Goal: Task Accomplishment & Management: Manage account settings

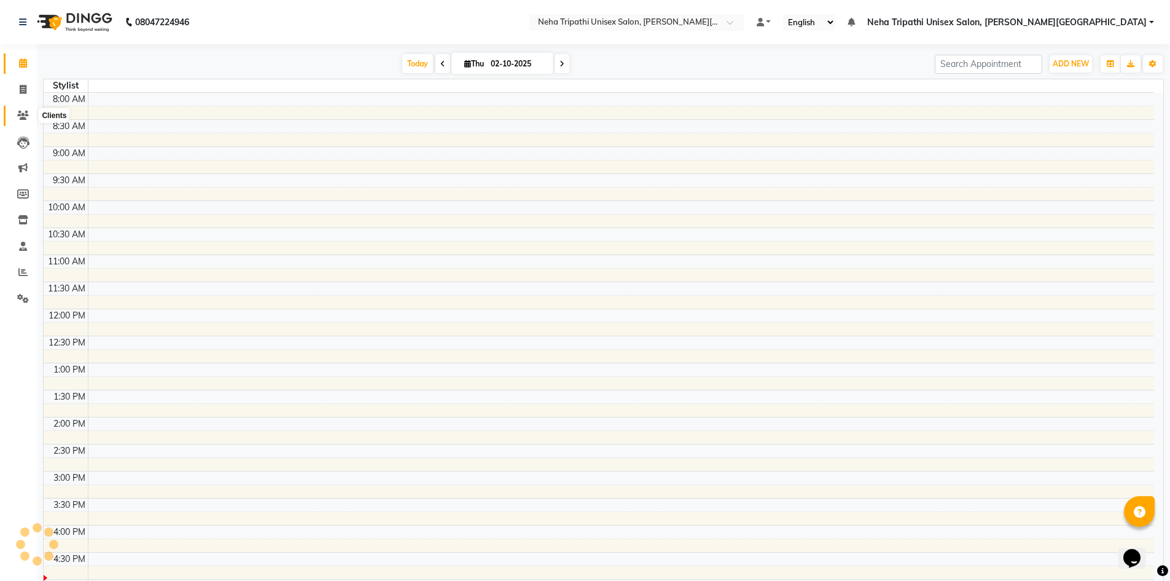
click at [20, 114] on icon at bounding box center [23, 115] width 12 height 9
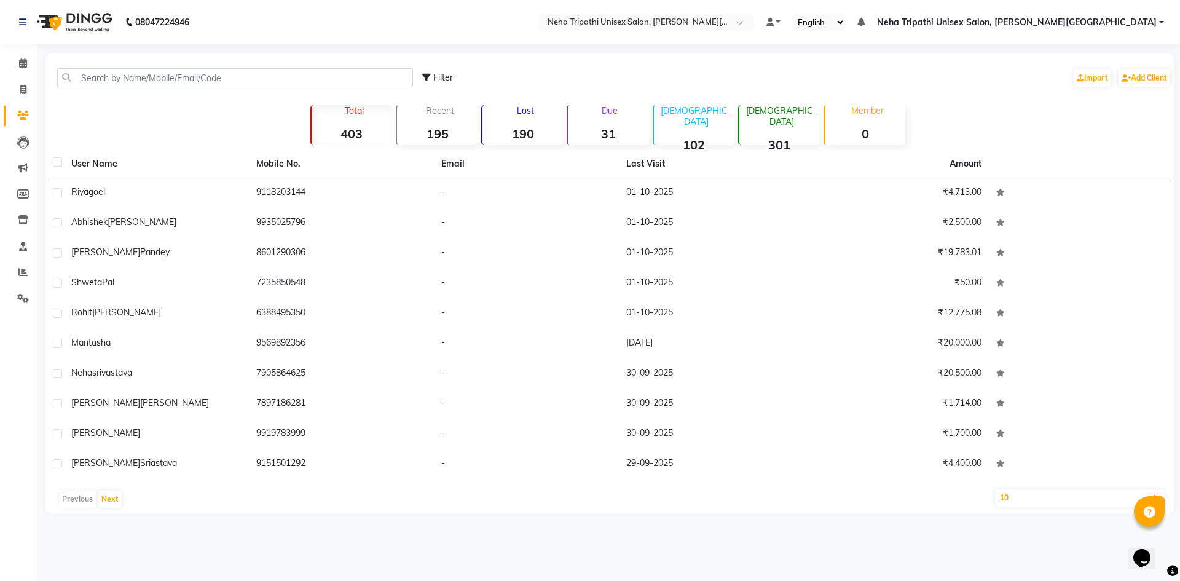
click at [591, 133] on strong "31" at bounding box center [608, 133] width 80 height 15
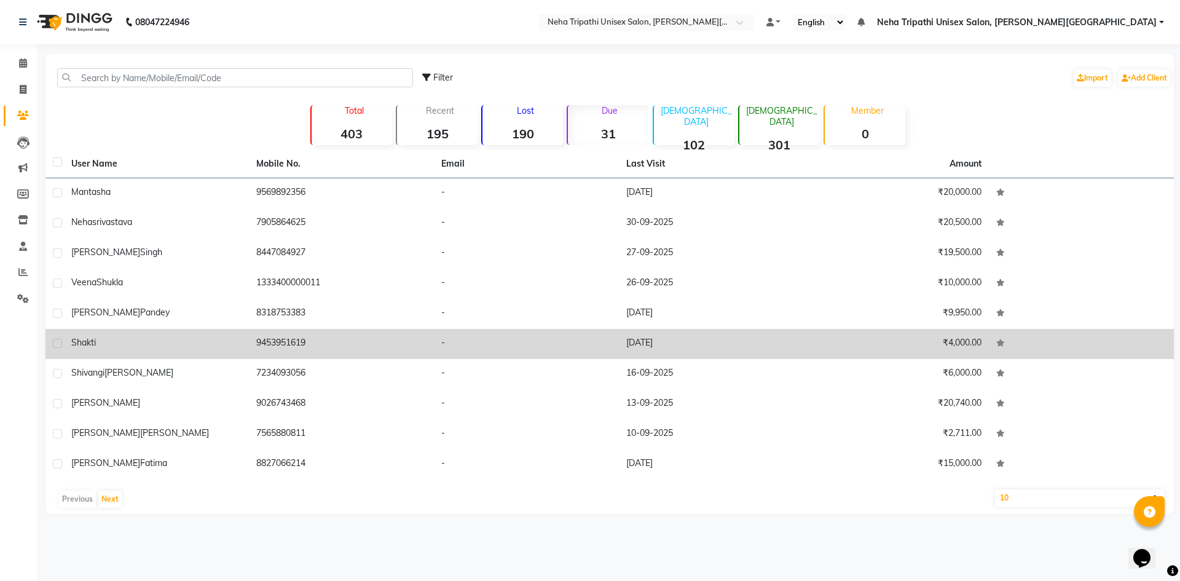
click at [135, 335] on td "Shakti" at bounding box center [156, 344] width 185 height 30
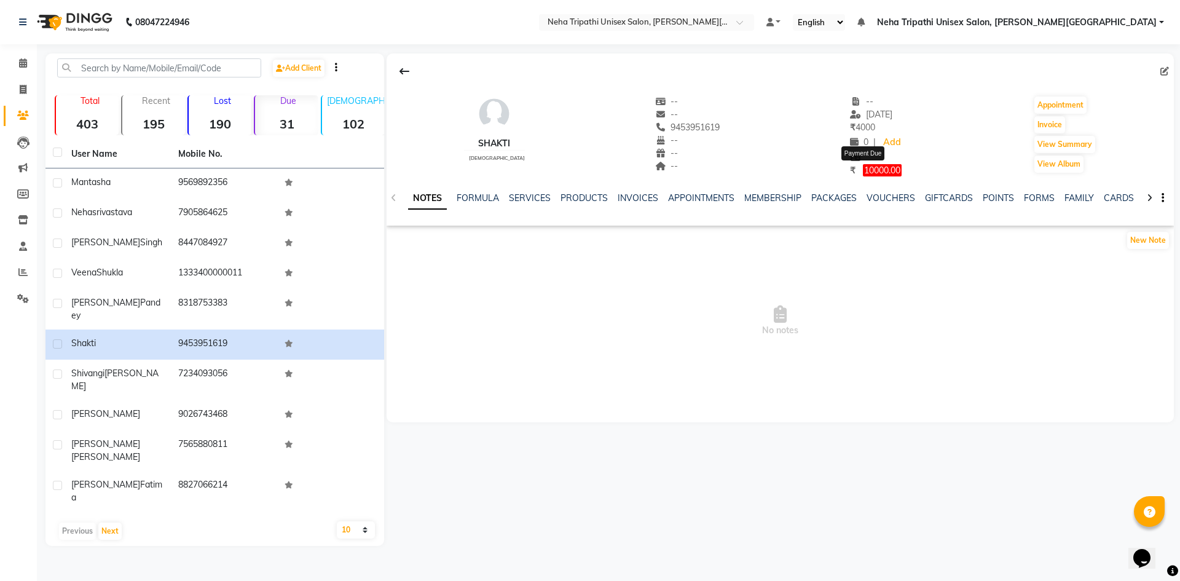
click at [863, 169] on span "10000.00" at bounding box center [882, 170] width 39 height 12
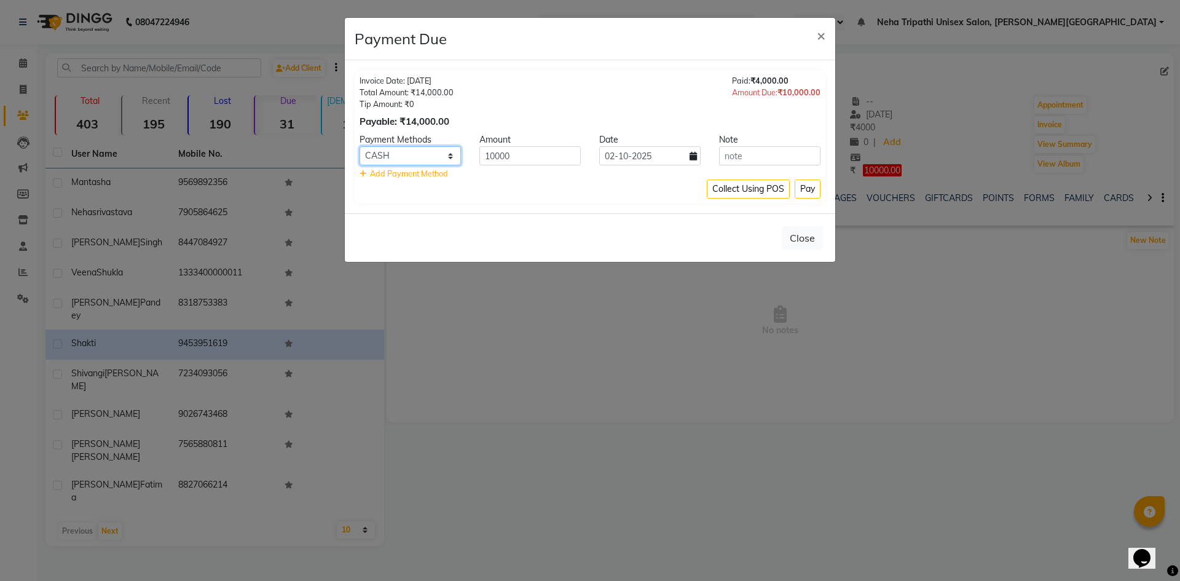
click at [423, 156] on select "Debit Card Master Card BharatPay Card GPay ONLINE CASH PhonePe PayTM CARD Credi…" at bounding box center [409, 155] width 101 height 19
select select "3"
click at [359, 146] on select "Debit Card Master Card BharatPay Card GPay ONLINE CASH PhonePe PayTM CARD Credi…" at bounding box center [409, 155] width 101 height 19
click at [805, 187] on button "Pay" at bounding box center [807, 188] width 26 height 19
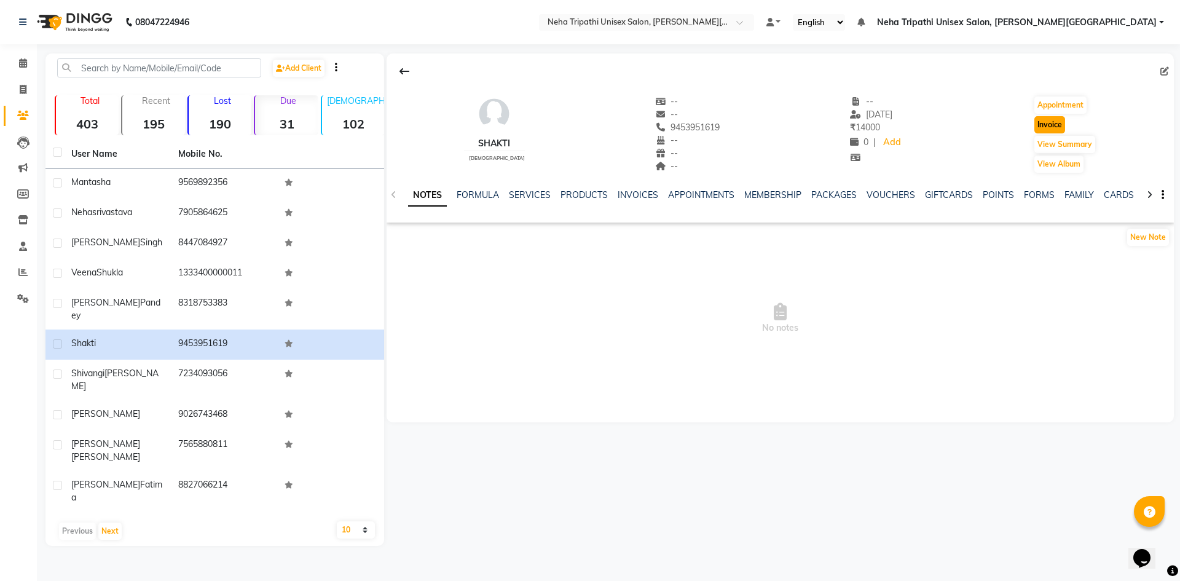
click at [1039, 122] on button "Invoice" at bounding box center [1049, 124] width 31 height 17
select select "service"
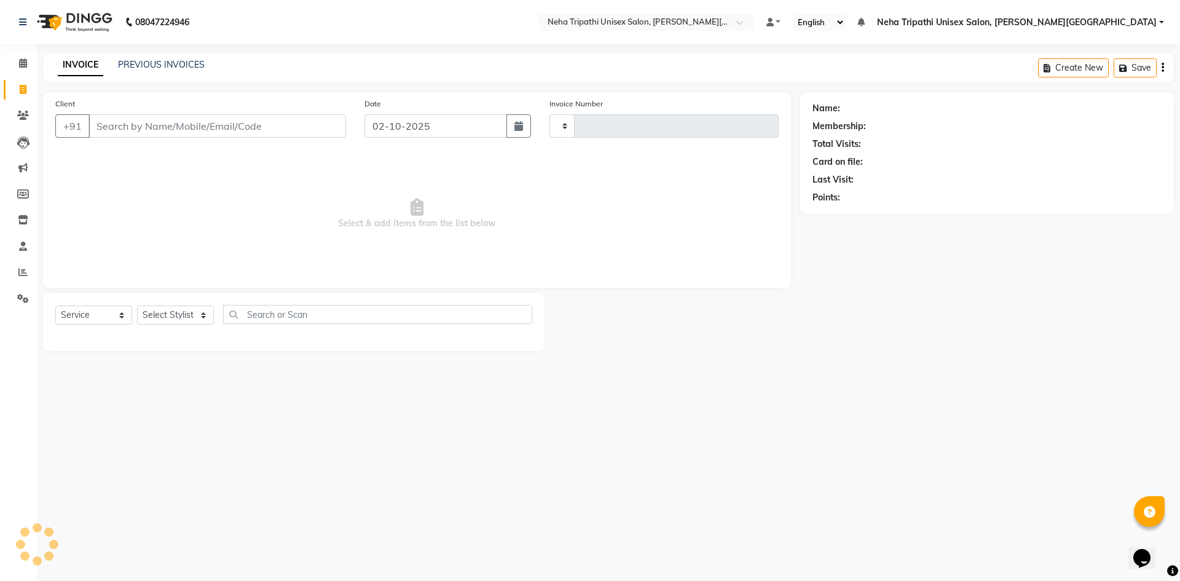
type input "0626"
select select "7540"
type input "9453951619"
select select "1: Object"
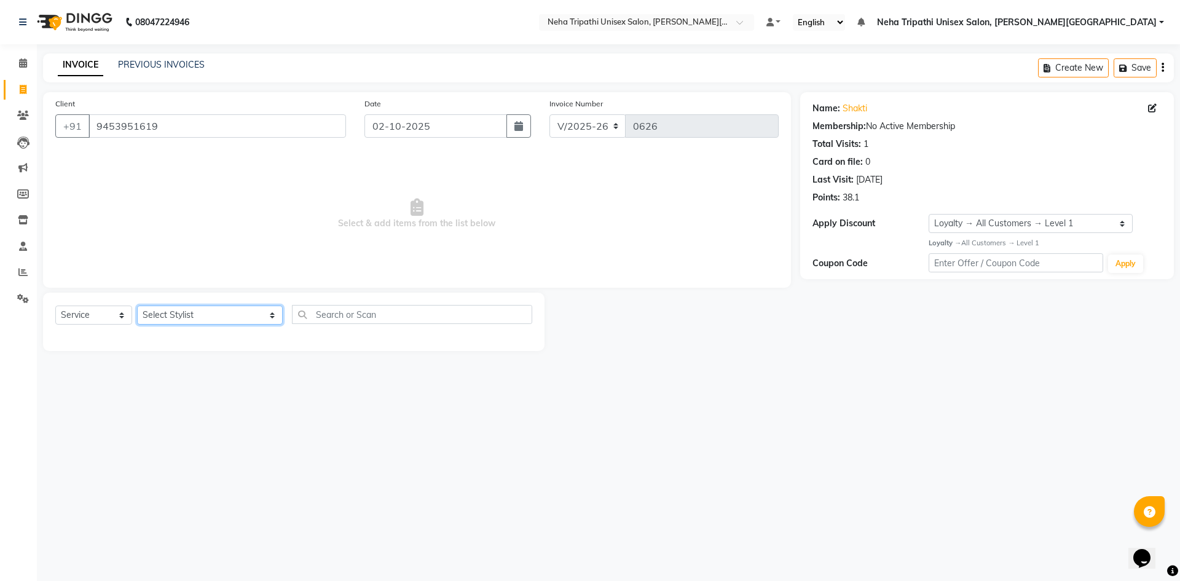
click at [231, 315] on select "Select Stylist Badrudden Gaus Jagjeet Neha Tripathi Unisex Salon, Gomti Nagar R…" at bounding box center [210, 314] width 146 height 19
select select "66668"
click at [137, 305] on select "Select Stylist Badrudden Gaus Jagjeet Neha Tripathi Unisex Salon, Gomti Nagar R…" at bounding box center [210, 314] width 146 height 19
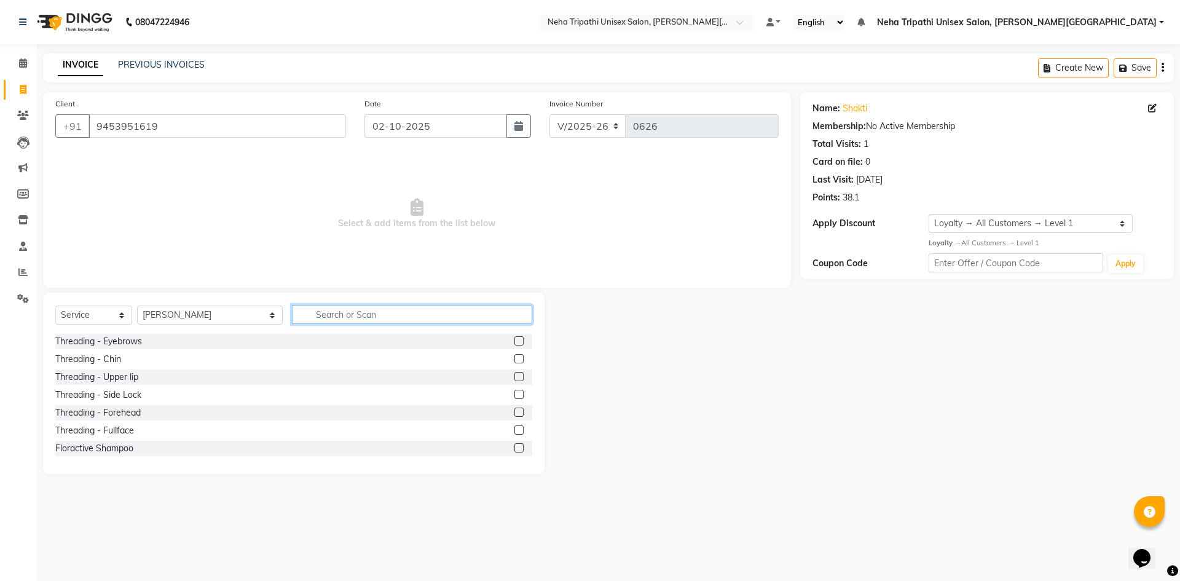
click at [338, 305] on input "text" at bounding box center [412, 314] width 240 height 19
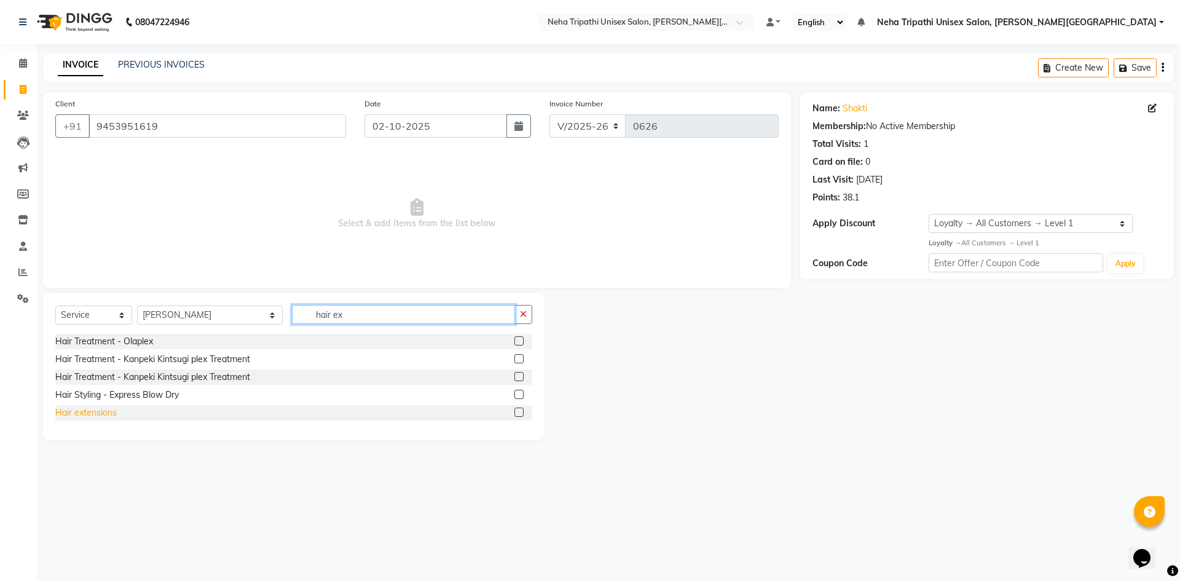
type input "hair ex"
click at [94, 411] on div "Hair extensions" at bounding box center [85, 412] width 61 height 13
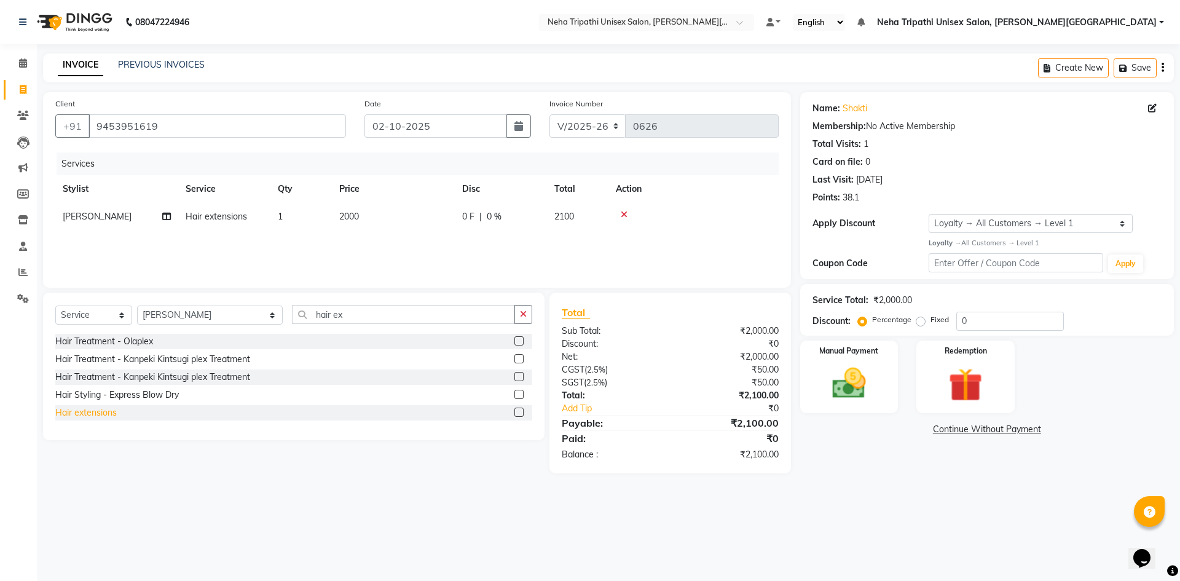
click at [92, 412] on div "Hair extensions" at bounding box center [85, 412] width 61 height 13
checkbox input "false"
click at [528, 318] on button "button" at bounding box center [523, 314] width 18 height 19
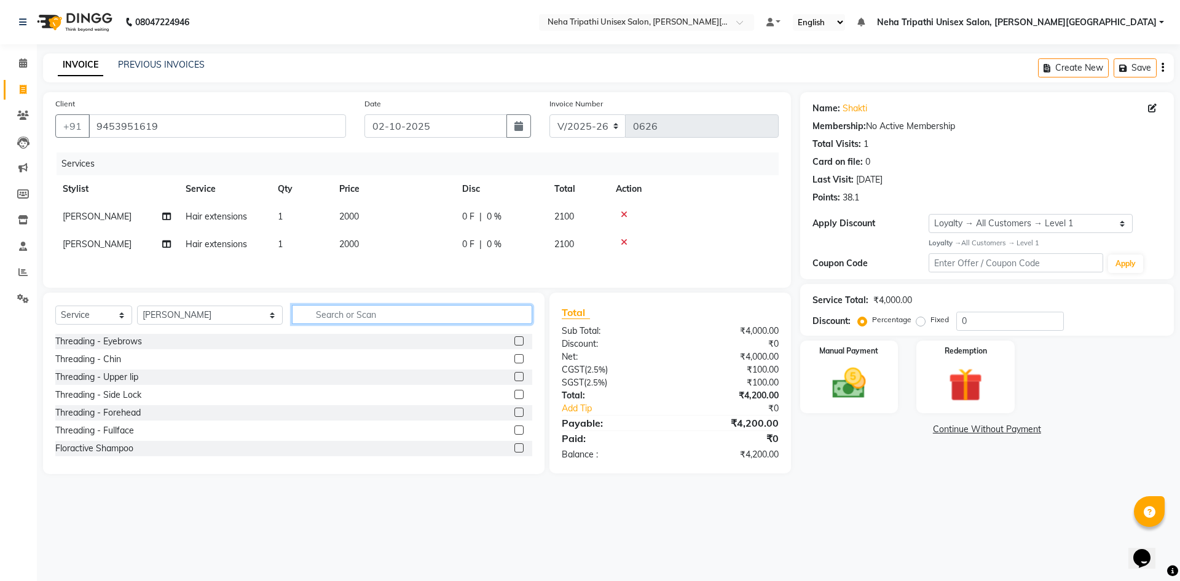
click at [485, 318] on input "text" at bounding box center [412, 314] width 240 height 19
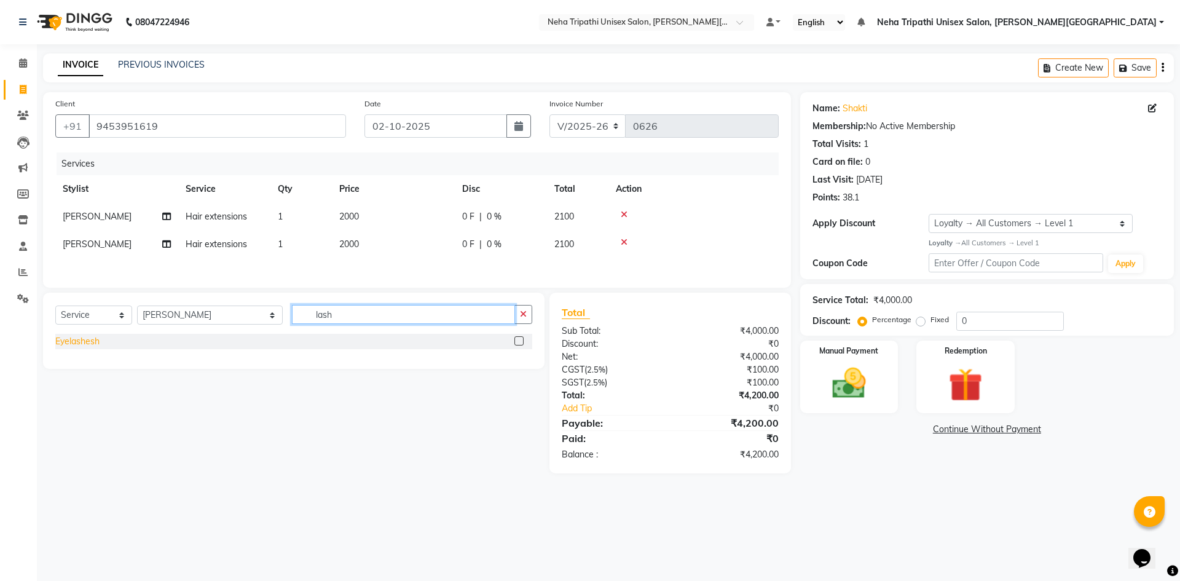
type input "lash"
click at [61, 341] on div "Eyelashesh" at bounding box center [77, 341] width 44 height 13
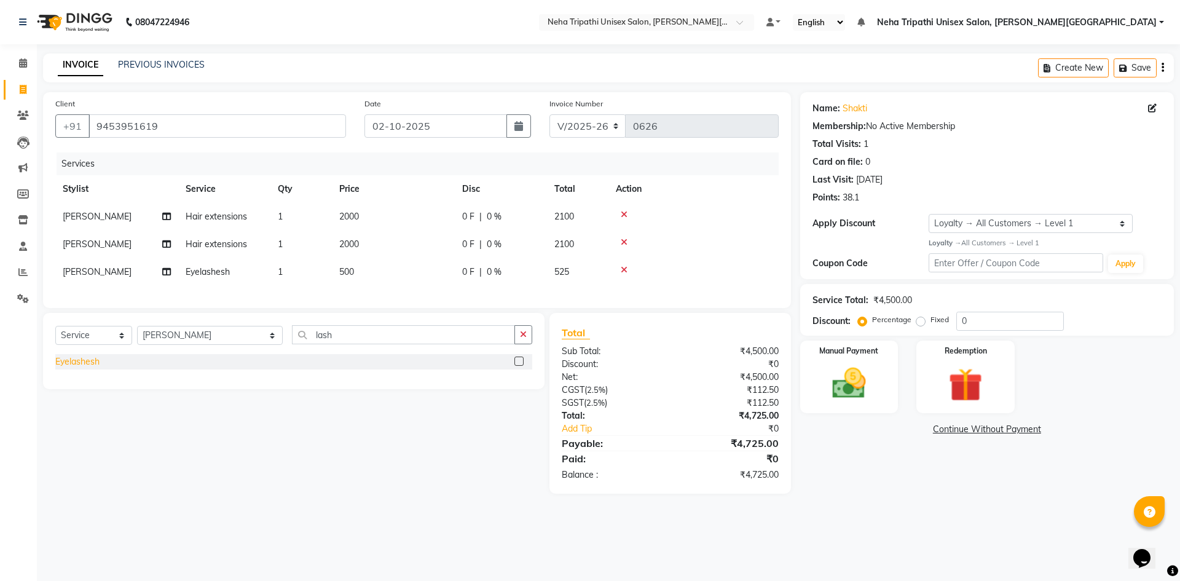
click at [68, 368] on div "Eyelashesh" at bounding box center [77, 361] width 44 height 13
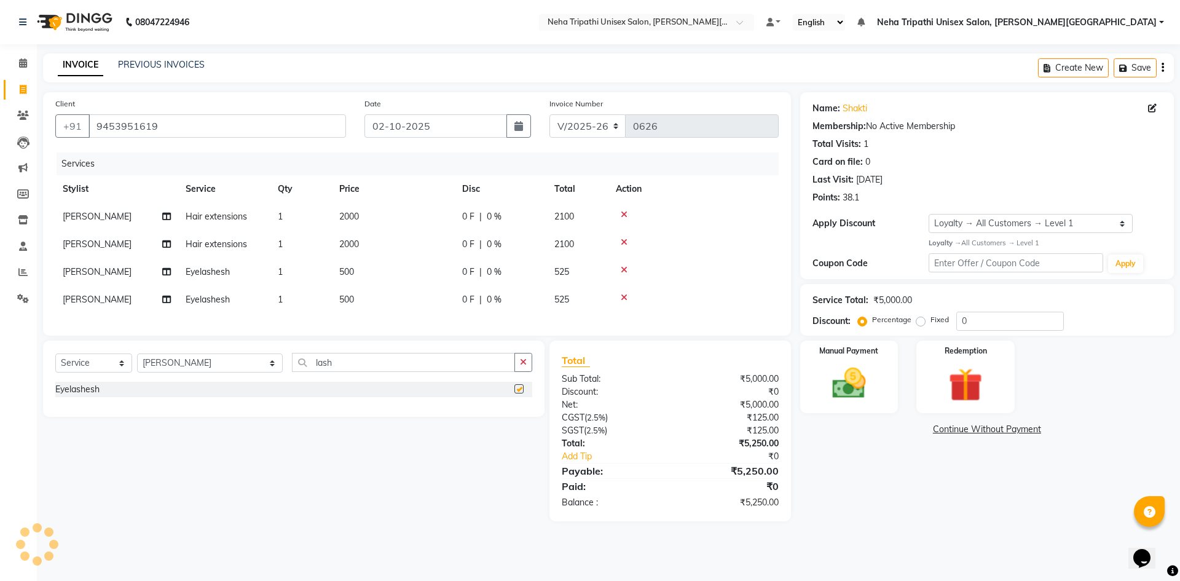
checkbox input "false"
drag, startPoint x: 919, startPoint y: 323, endPoint x: 979, endPoint y: 324, distance: 60.2
click at [930, 323] on label "Fixed" at bounding box center [939, 319] width 18 height 11
click at [919, 323] on input "Fixed" at bounding box center [922, 319] width 9 height 9
radio input "true"
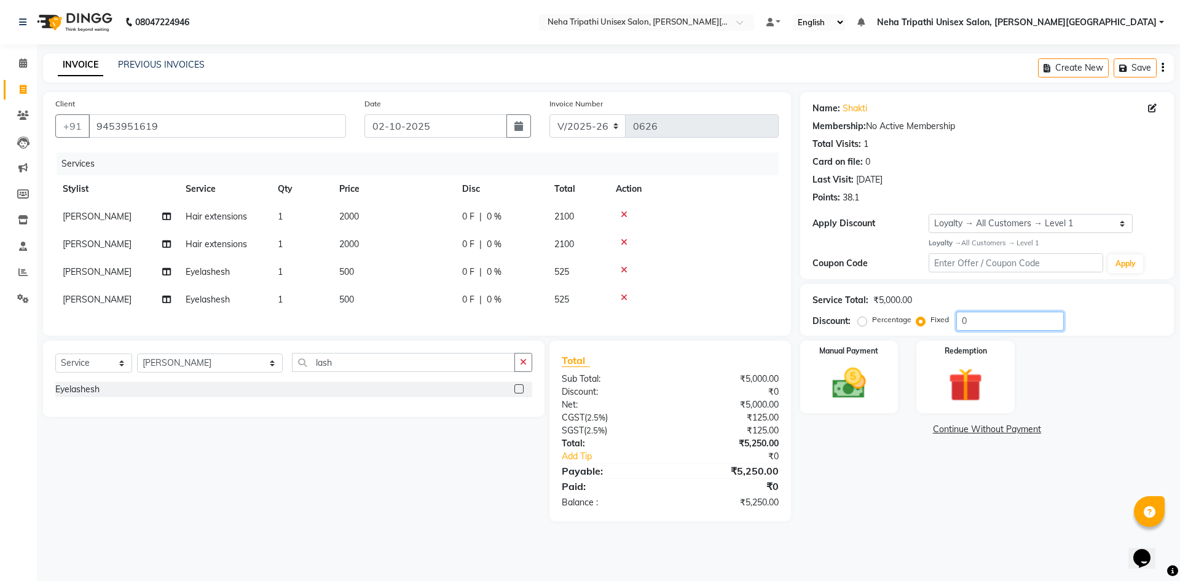
click at [993, 322] on input "0" at bounding box center [1010, 320] width 108 height 19
type input "250"
click at [843, 367] on img at bounding box center [848, 383] width 57 height 41
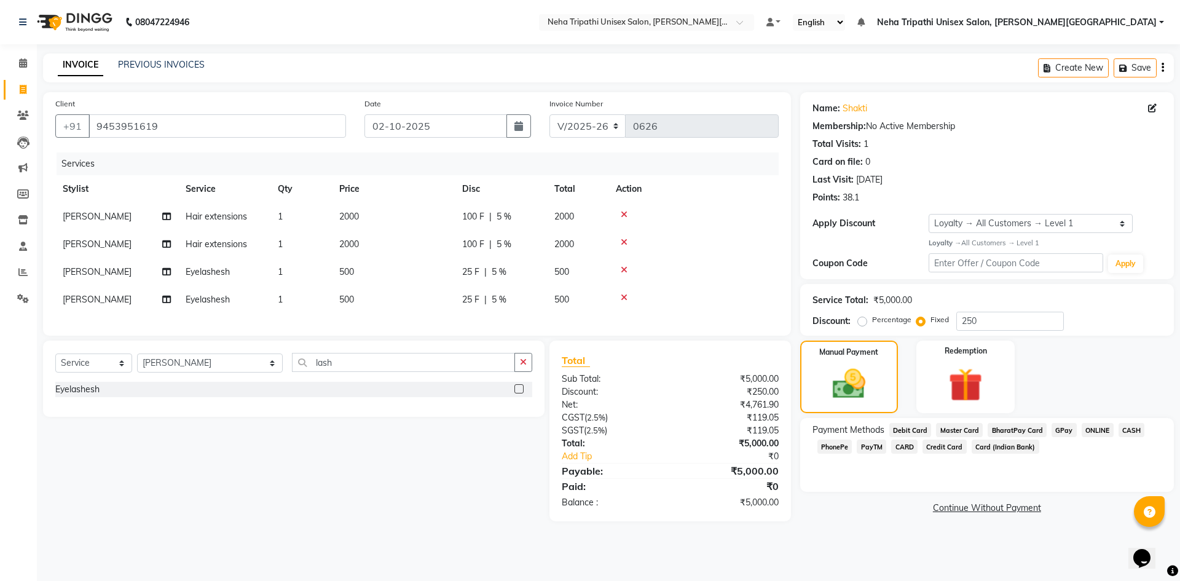
click at [1102, 430] on span "ONLINE" at bounding box center [1097, 430] width 32 height 14
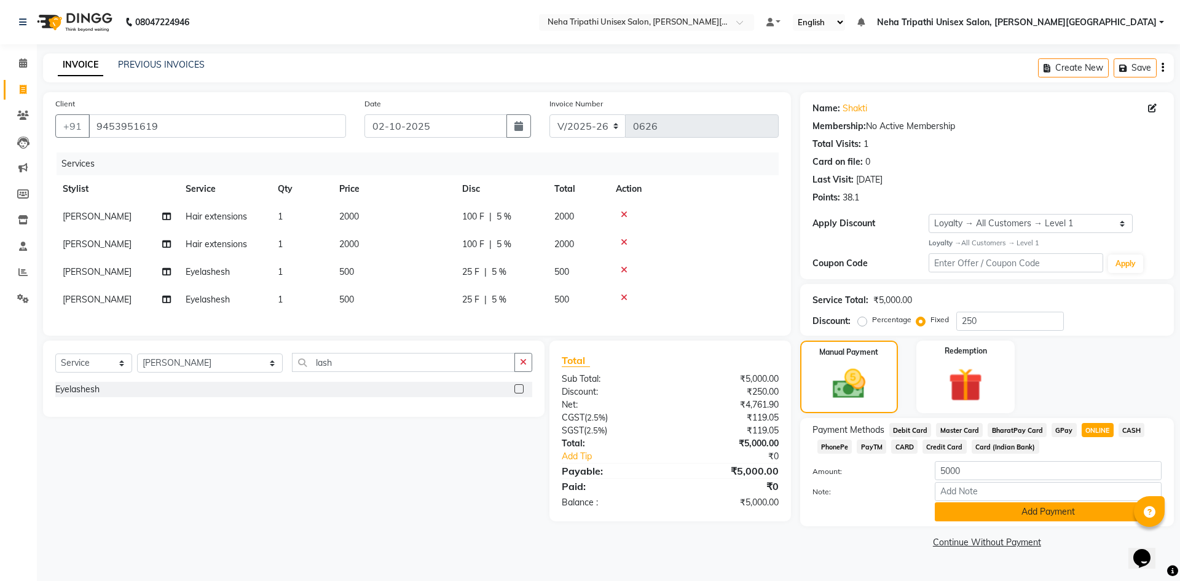
click at [1019, 518] on button "Add Payment" at bounding box center [1047, 511] width 227 height 19
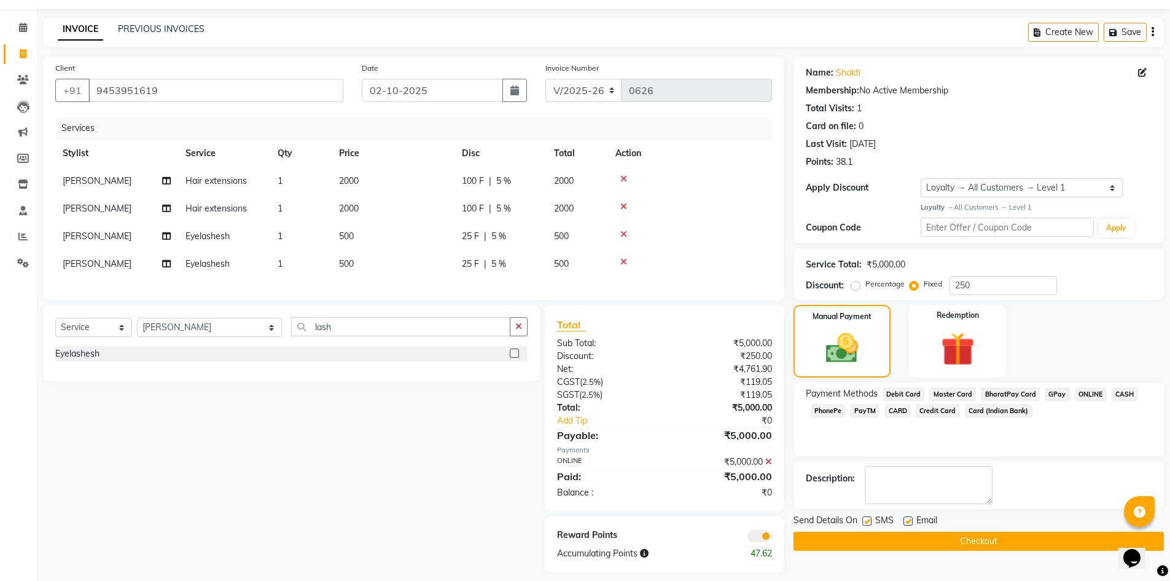
scroll to position [55, 0]
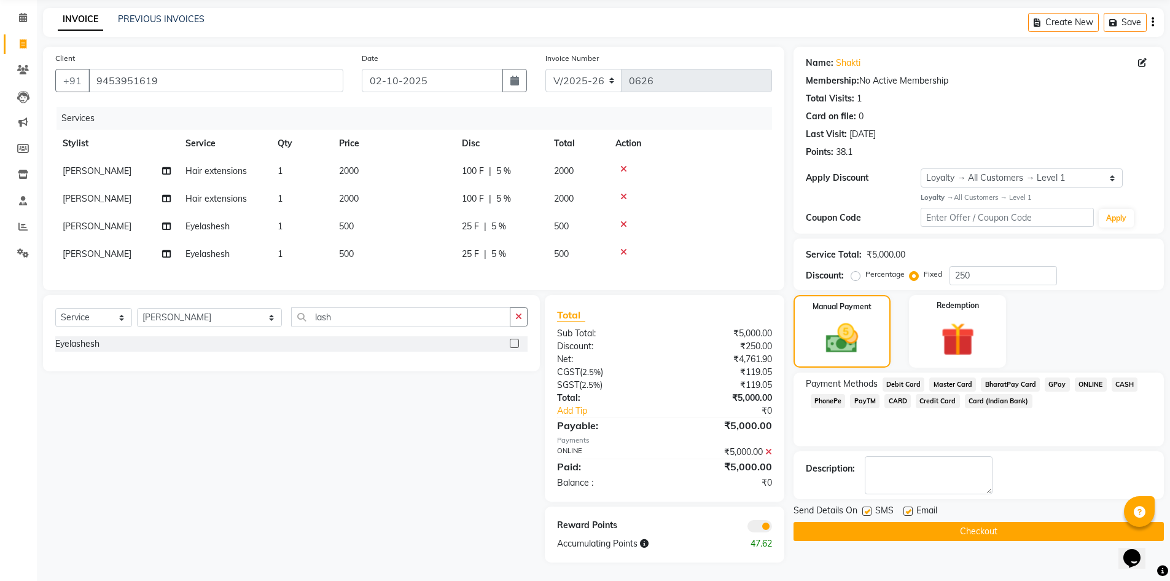
click at [973, 525] on button "Checkout" at bounding box center [979, 531] width 370 height 19
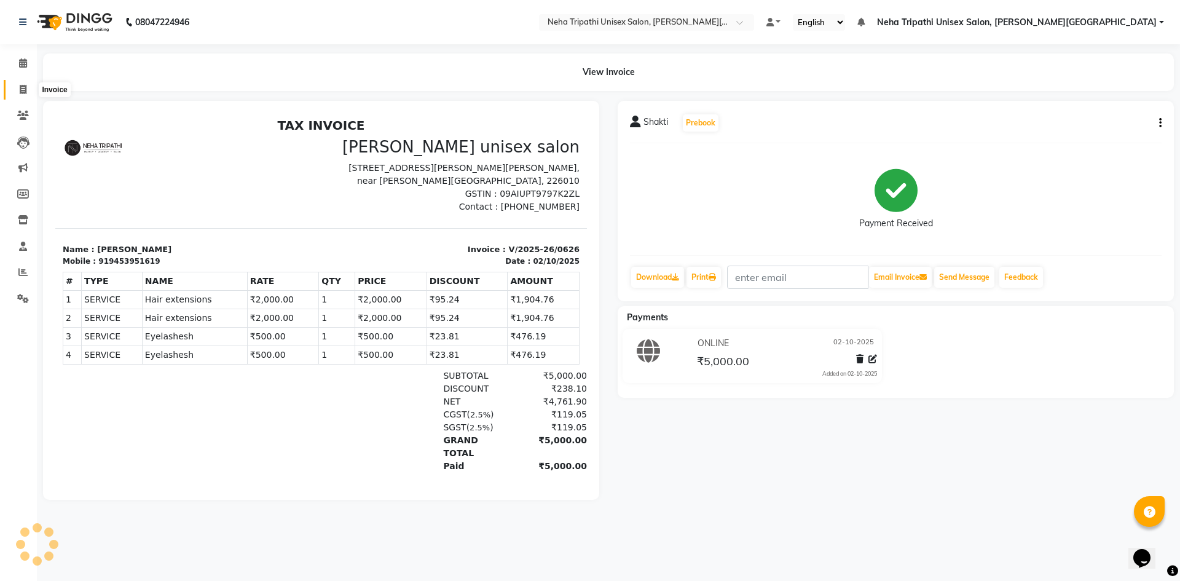
click at [22, 92] on icon at bounding box center [23, 89] width 7 height 9
select select "service"
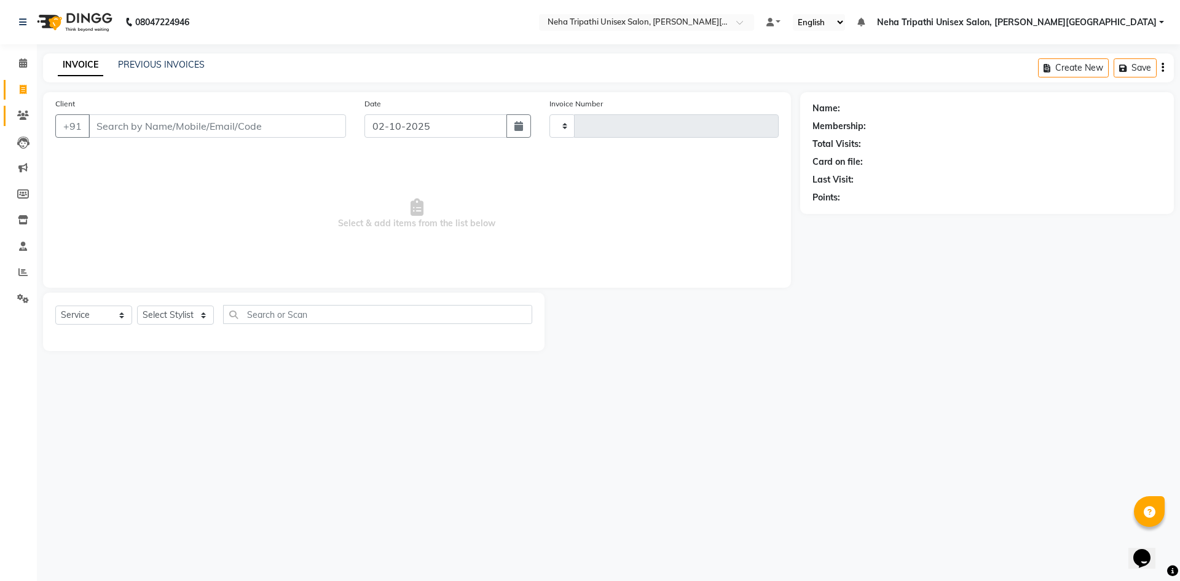
type input "0627"
select select "7540"
click at [24, 119] on icon at bounding box center [23, 115] width 12 height 9
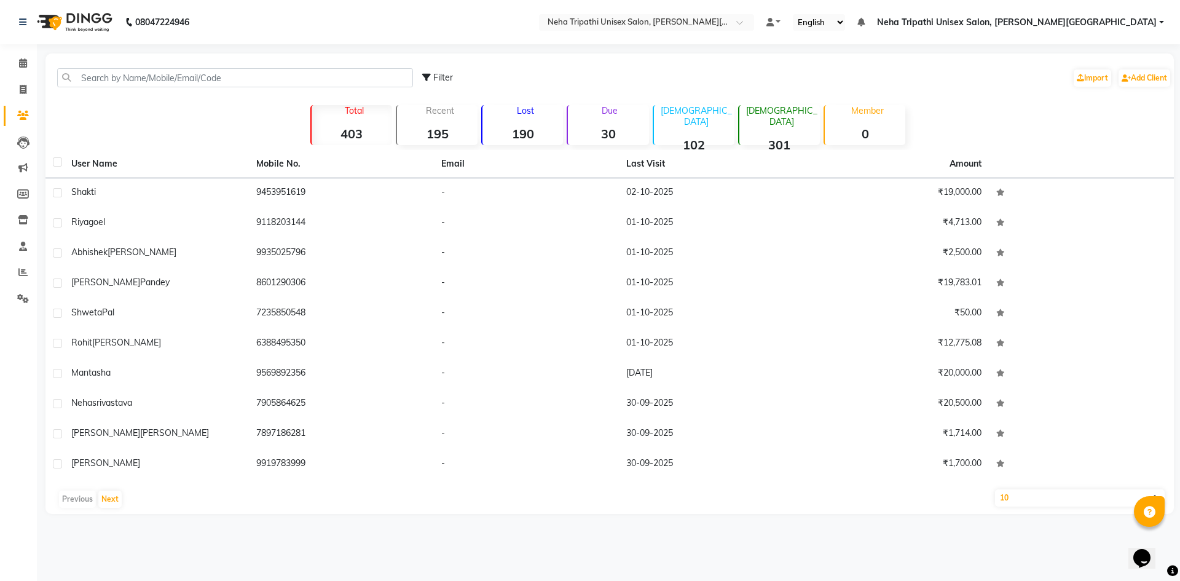
click at [619, 125] on div "Due 30" at bounding box center [607, 125] width 82 height 40
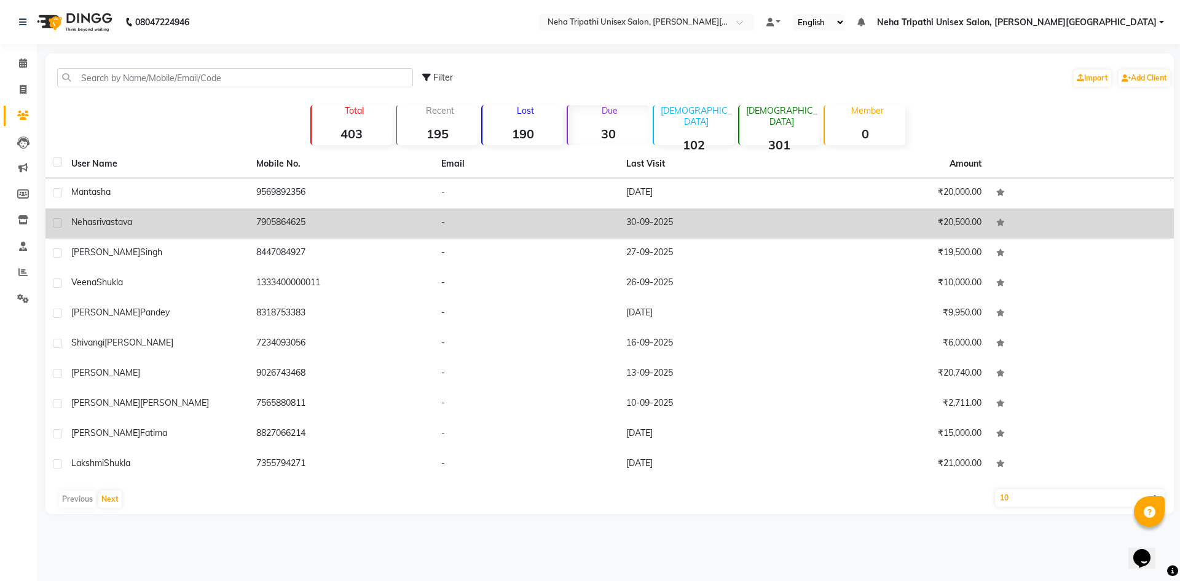
click at [195, 221] on div "Neha srivastava" at bounding box center [156, 222] width 170 height 13
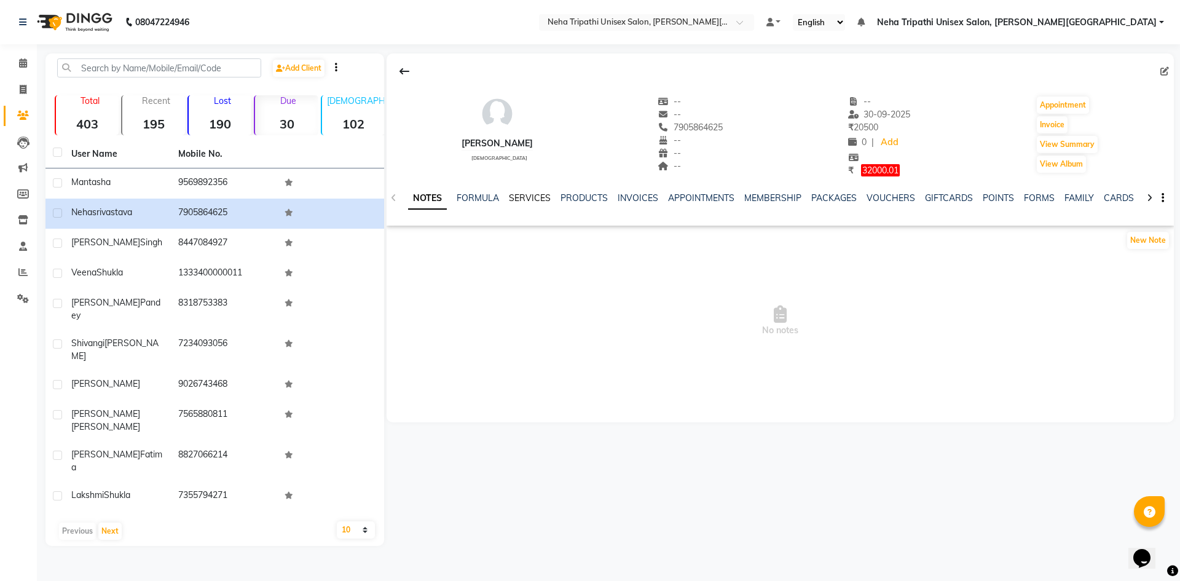
click at [535, 199] on link "SERVICES" at bounding box center [530, 197] width 42 height 11
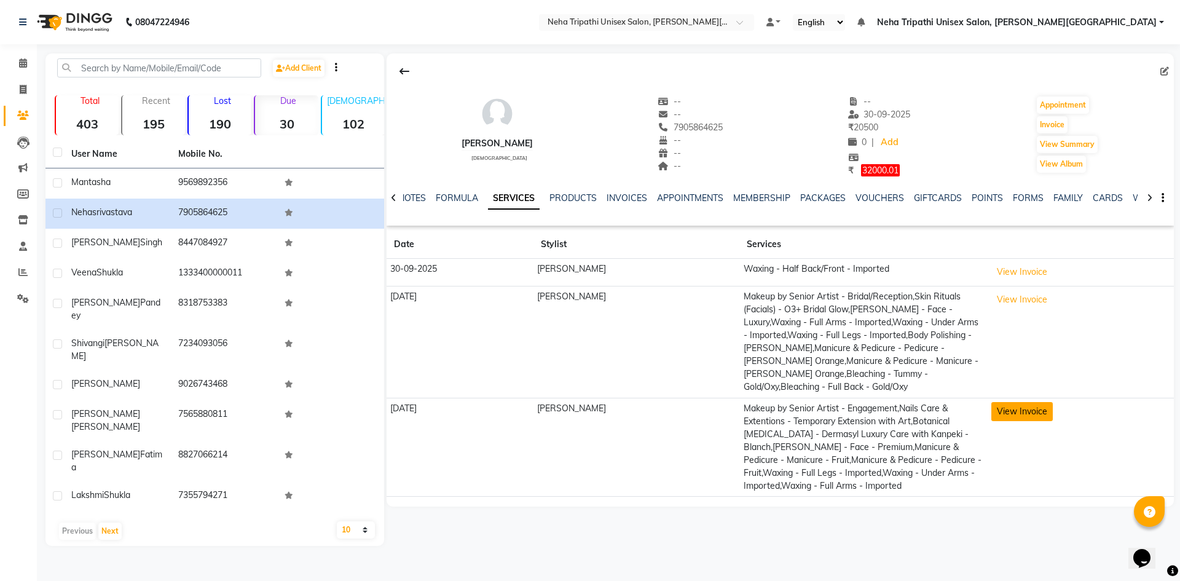
click at [1019, 407] on button "View Invoice" at bounding box center [1021, 411] width 61 height 19
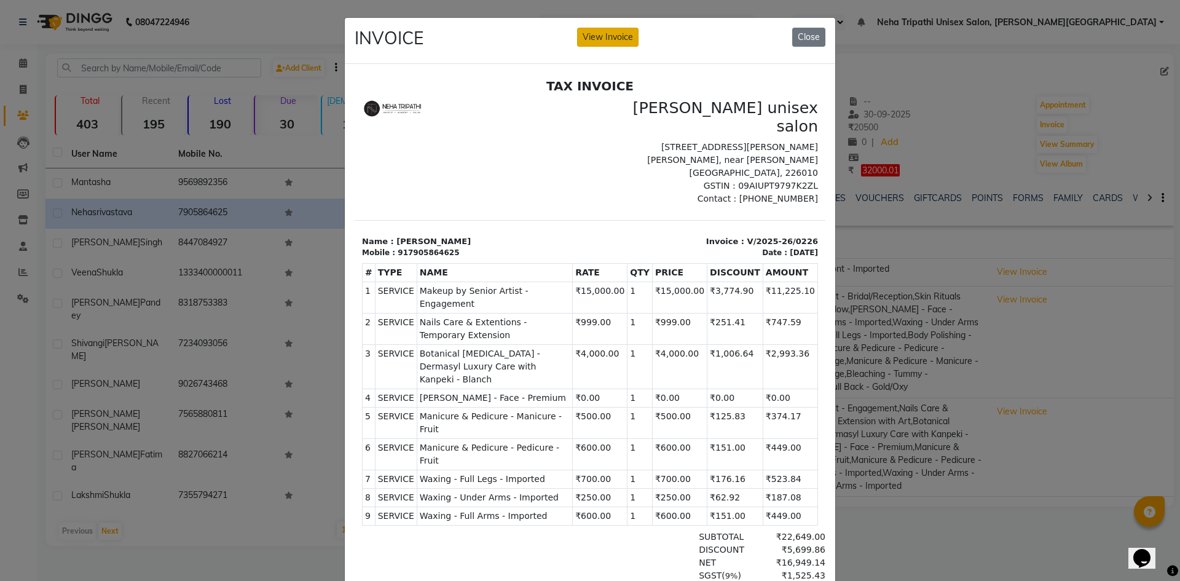
click at [594, 36] on button "View Invoice" at bounding box center [607, 37] width 61 height 19
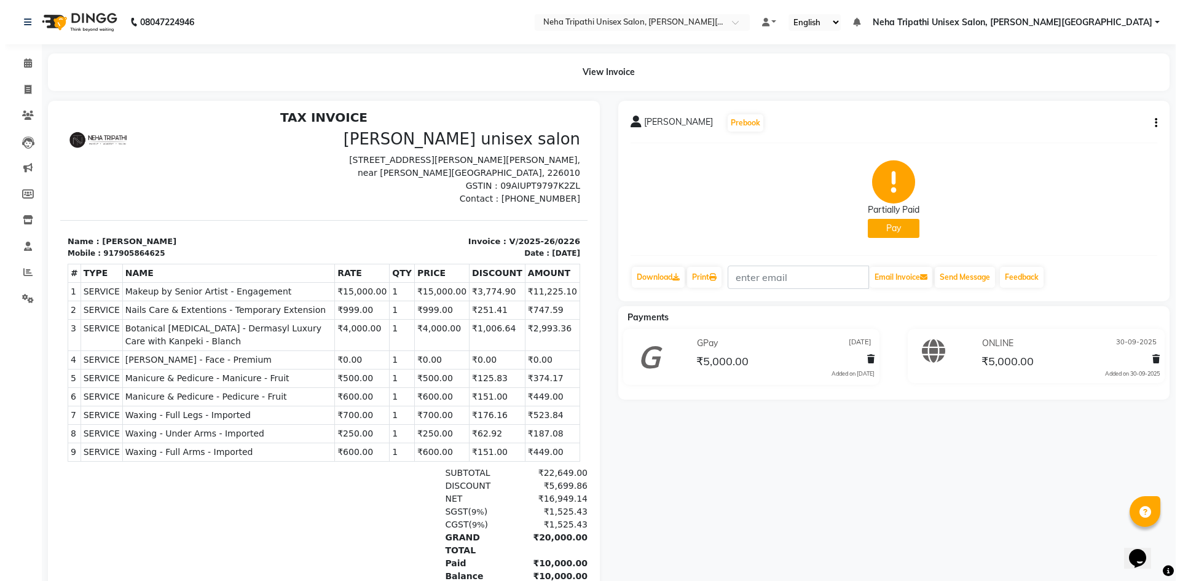
scroll to position [10, 0]
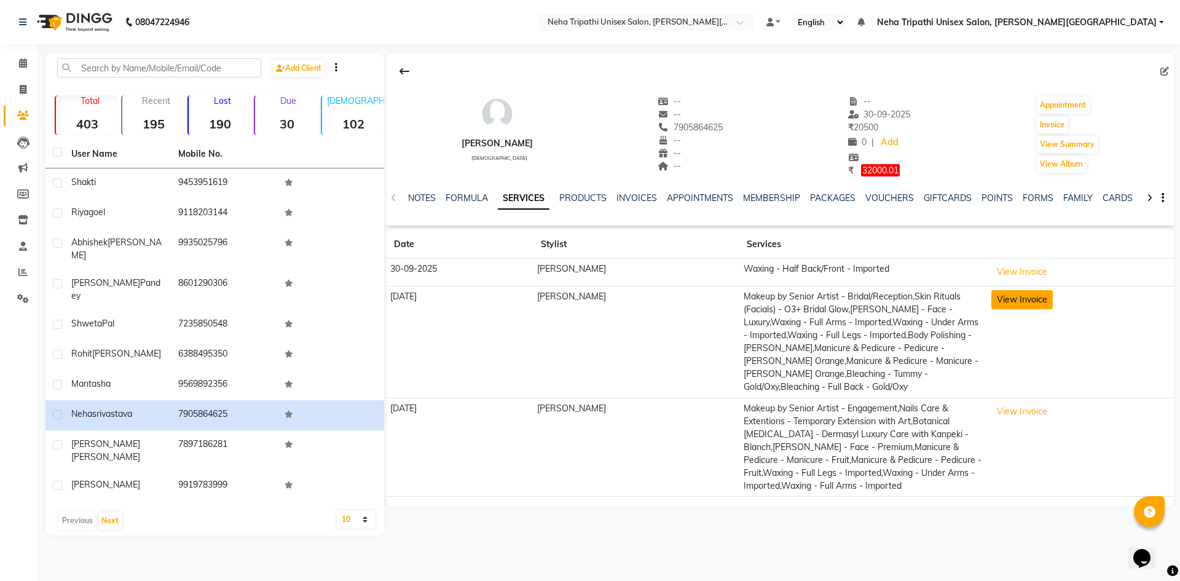
click at [1030, 298] on button "View Invoice" at bounding box center [1021, 299] width 61 height 19
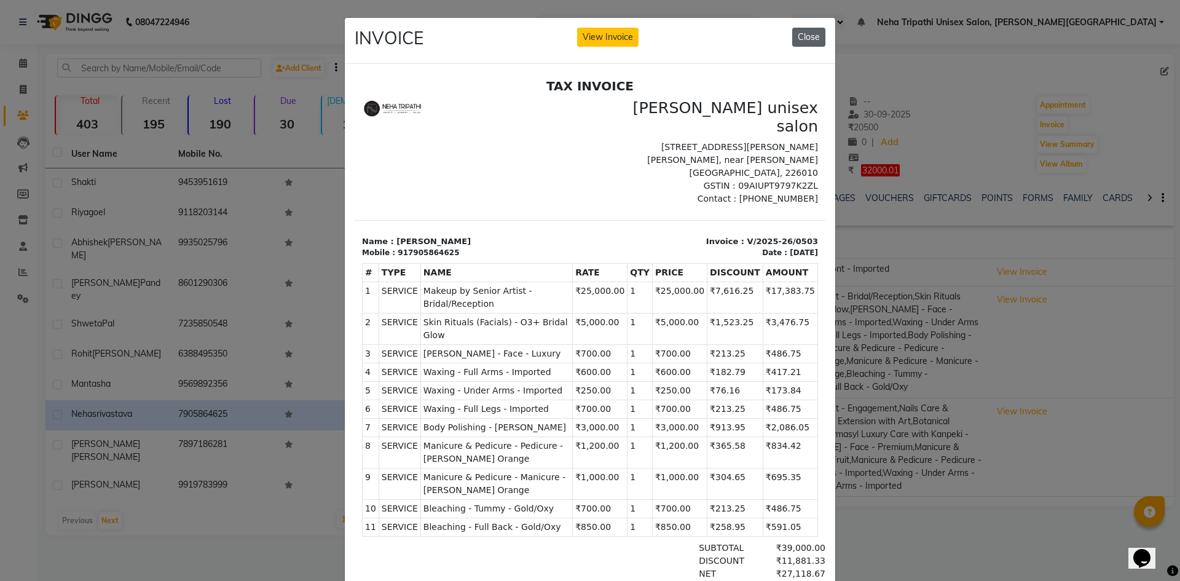
click at [812, 41] on button "Close" at bounding box center [808, 37] width 33 height 19
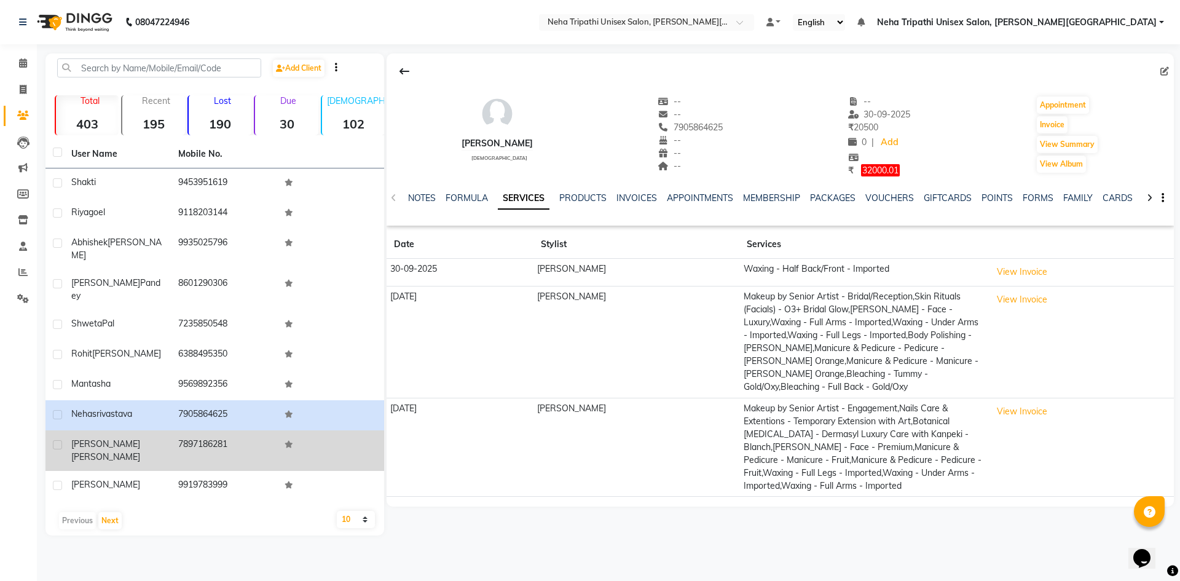
click at [128, 437] on div "Julie Singh" at bounding box center [117, 450] width 92 height 26
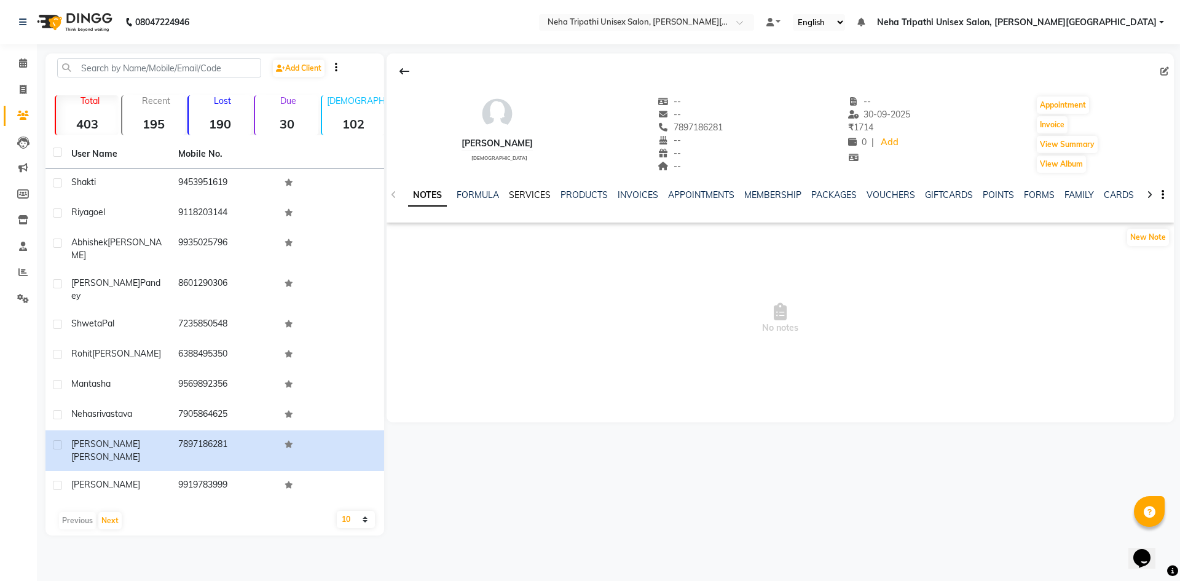
click at [533, 194] on link "SERVICES" at bounding box center [530, 194] width 42 height 11
